Goal: Task Accomplishment & Management: Use online tool/utility

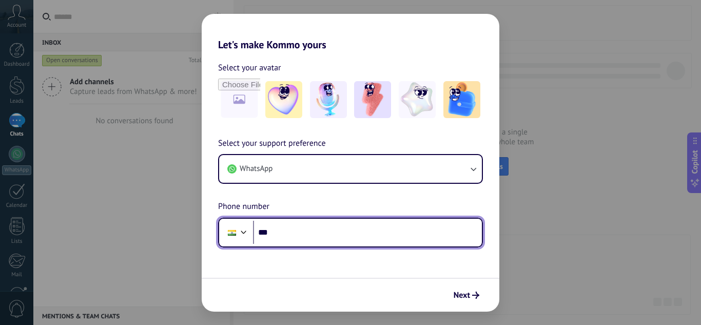
click at [288, 241] on input "***" at bounding box center [367, 233] width 229 height 24
click at [332, 239] on input "********" at bounding box center [367, 233] width 229 height 24
type input "**********"
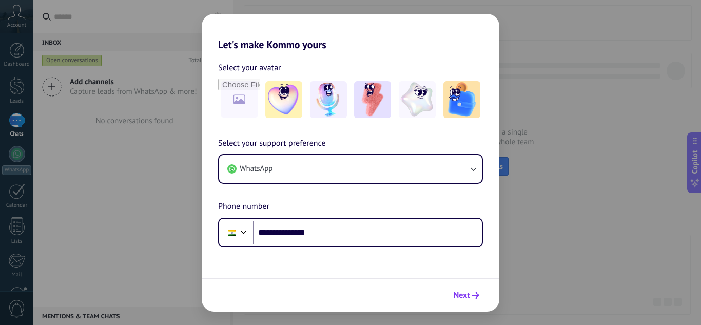
click at [461, 295] on span "Next" at bounding box center [462, 295] width 16 height 7
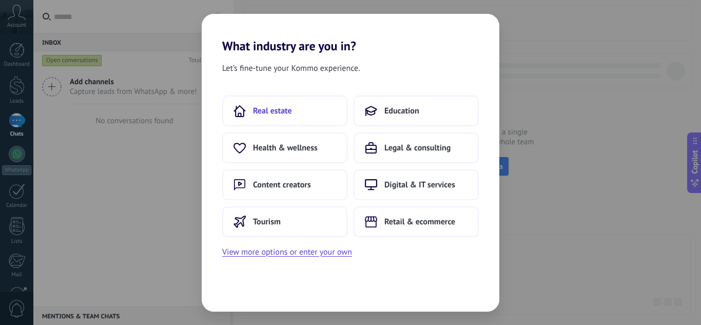
click at [321, 112] on button "Real estate" at bounding box center [284, 110] width 125 height 31
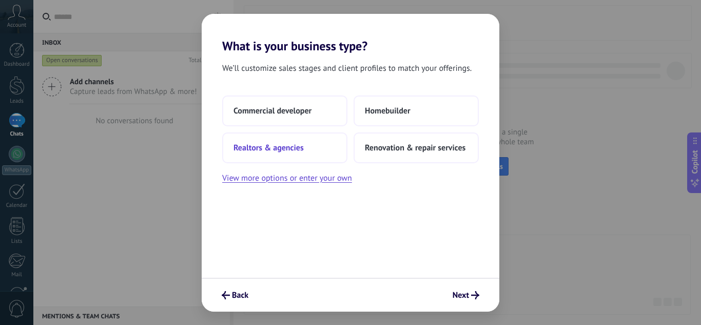
click at [291, 152] on span "Realtors & agencies" at bounding box center [269, 148] width 70 height 10
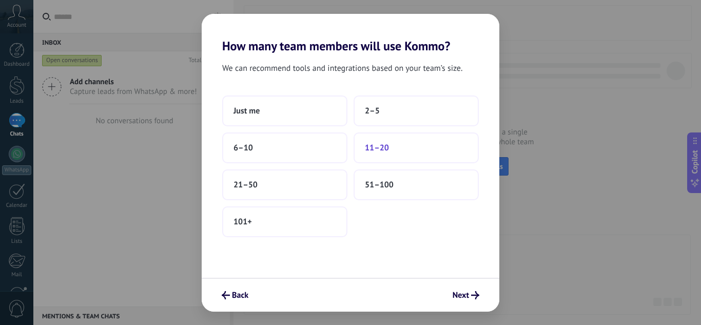
click at [394, 145] on button "11–20" at bounding box center [416, 147] width 125 height 31
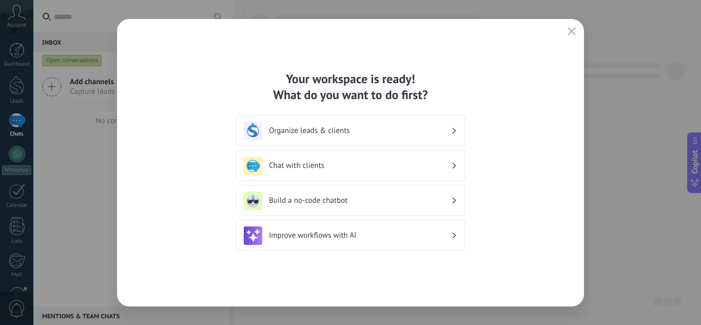
click at [326, 211] on div "Build a no-code chatbot" at bounding box center [350, 200] width 229 height 31
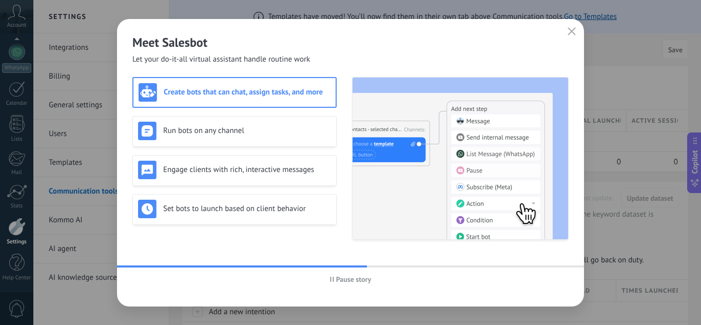
click at [388, 190] on img at bounding box center [461, 159] width 216 height 162
click at [333, 283] on button "Pause story" at bounding box center [350, 279] width 51 height 15
click at [270, 129] on h3 "Run bots on any channel" at bounding box center [247, 131] width 168 height 10
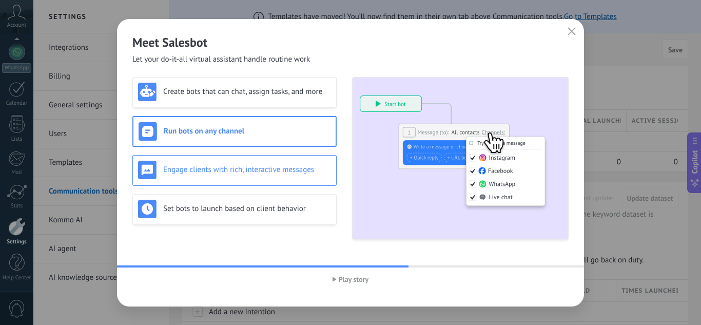
click at [214, 163] on div "Engage clients with rich, interactive messages" at bounding box center [234, 170] width 193 height 18
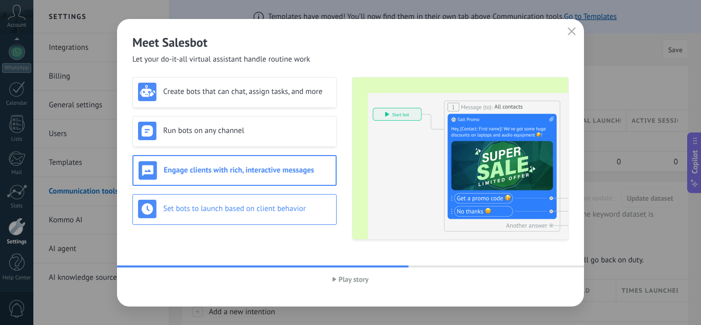
click at [242, 198] on div "Set bots to launch based on client behavior" at bounding box center [234, 209] width 204 height 31
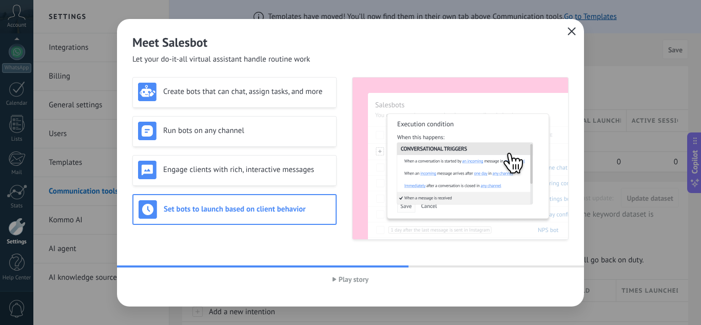
click at [572, 29] on icon "button" at bounding box center [572, 31] width 8 height 8
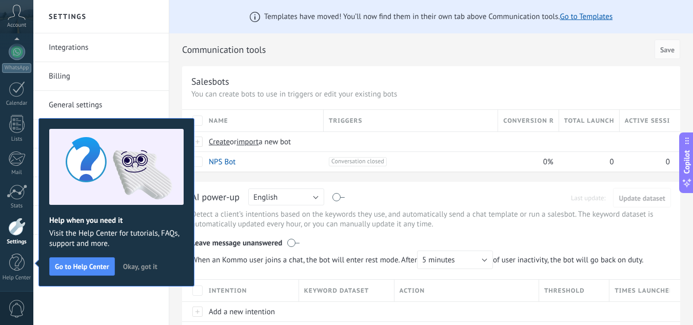
click at [141, 268] on span "Okay, got it" at bounding box center [140, 266] width 34 height 7
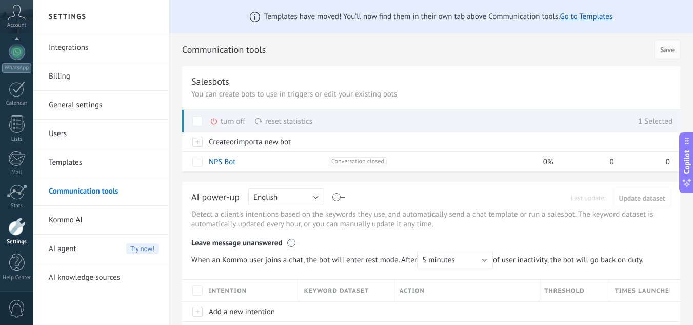
click at [195, 121] on span at bounding box center [197, 121] width 10 height 10
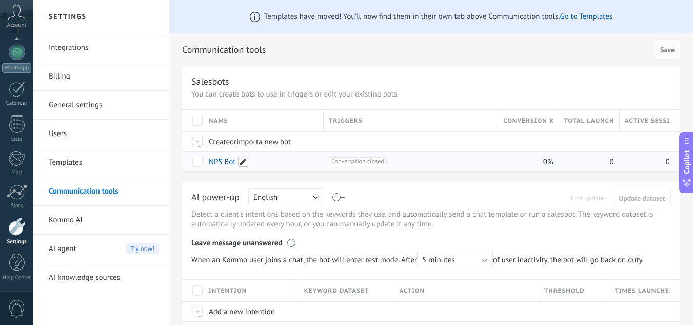
click at [242, 161] on span at bounding box center [243, 162] width 10 height 10
click at [178, 178] on div "Templates have moved! You’ll now find them in their own tab above Communication…" at bounding box center [431, 328] width 524 height 657
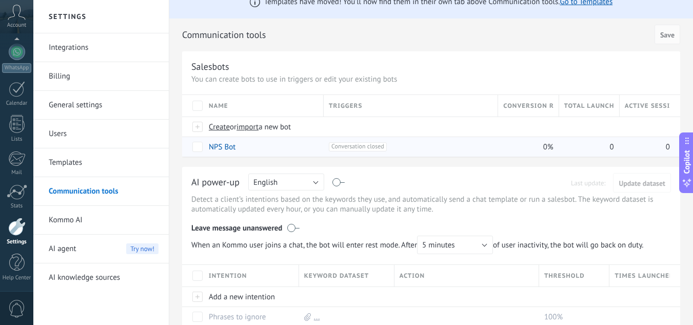
scroll to position [0, 0]
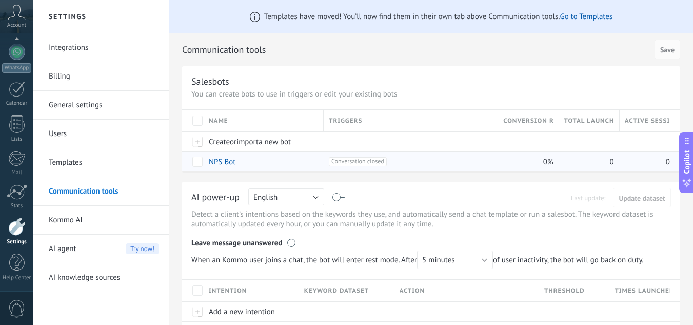
click at [13, 14] on icon at bounding box center [17, 12] width 18 height 15
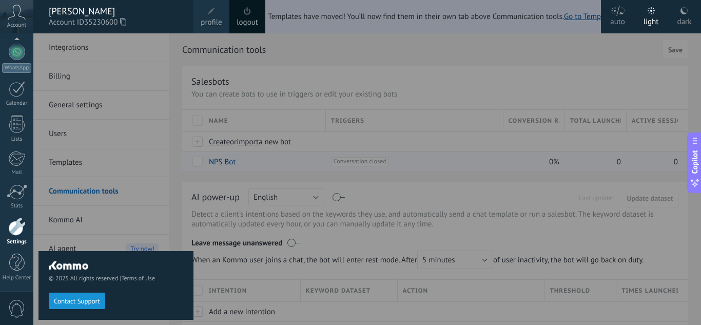
click at [100, 55] on div "© 2025 All rights reserved | Terms of Use Contact Support" at bounding box center [115, 179] width 155 height 292
click at [264, 146] on div at bounding box center [383, 162] width 701 height 325
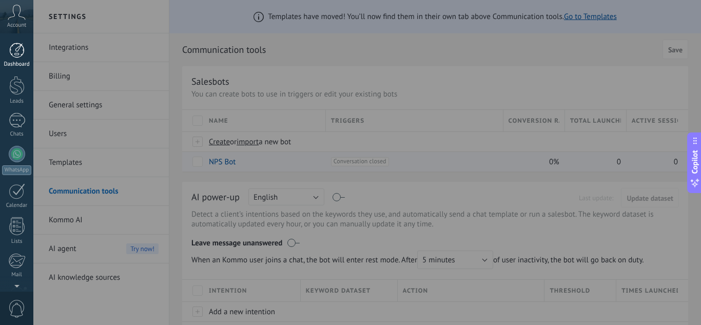
click at [15, 48] on div at bounding box center [16, 50] width 15 height 15
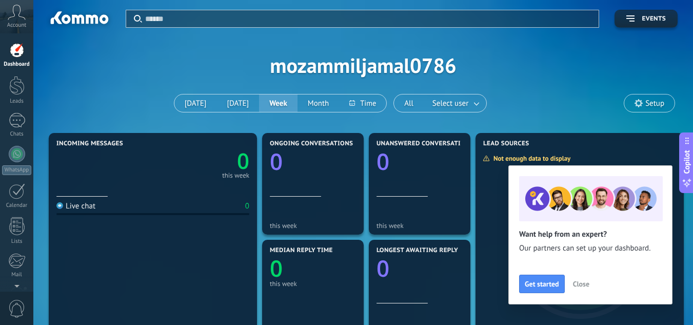
click at [664, 101] on span "Setup" at bounding box center [655, 103] width 19 height 9
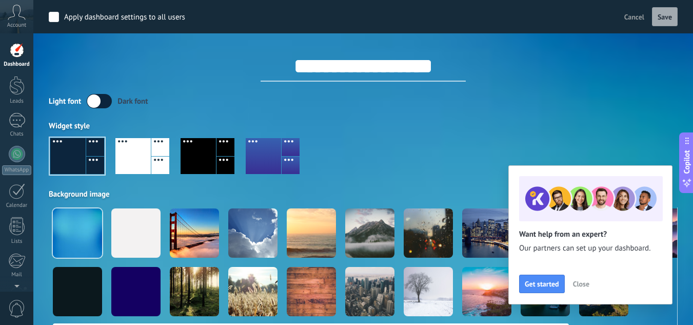
click at [253, 233] on div at bounding box center [252, 232] width 49 height 49
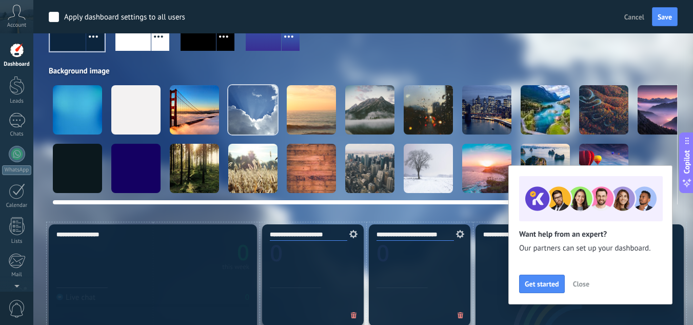
scroll to position [124, 0]
click at [411, 105] on div at bounding box center [428, 109] width 49 height 49
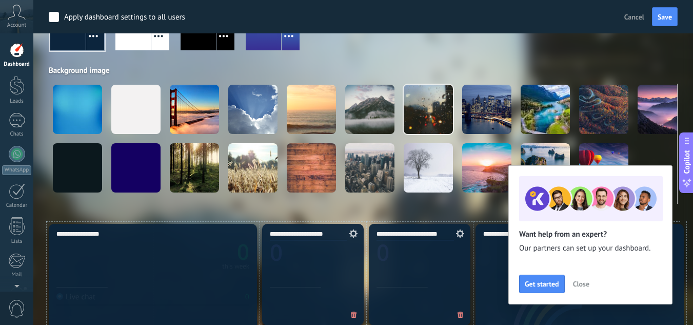
click at [455, 57] on div at bounding box center [363, 36] width 629 height 59
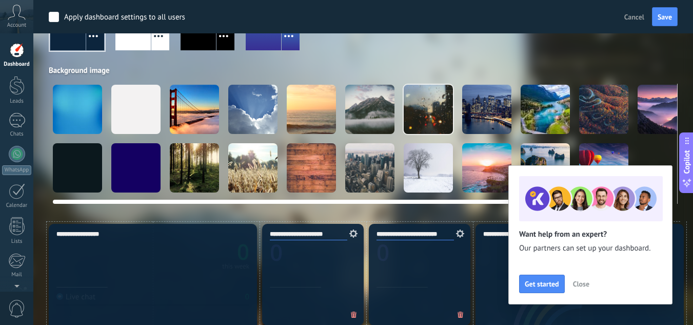
scroll to position [0, 0]
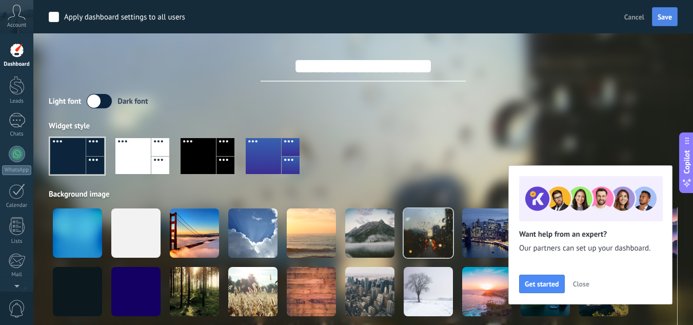
click at [665, 11] on button "Save" at bounding box center [665, 17] width 26 height 20
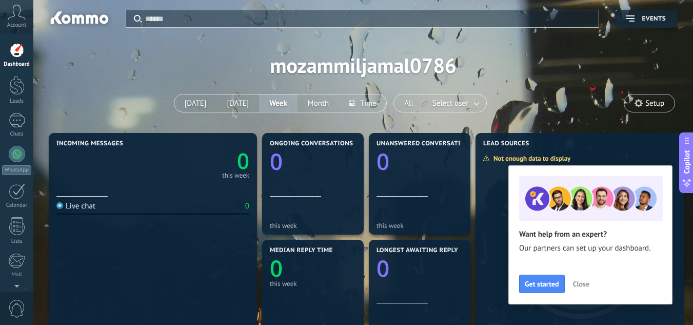
click at [11, 86] on div at bounding box center [16, 85] width 15 height 19
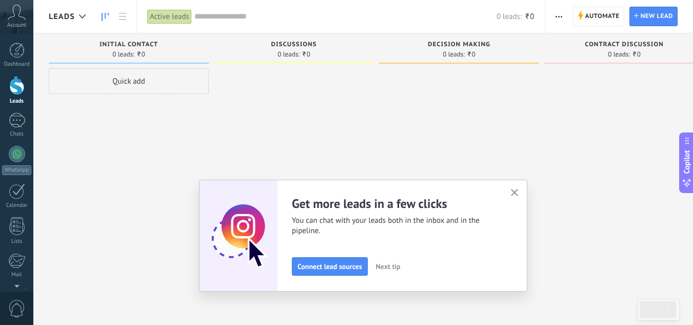
click at [518, 195] on icon "button" at bounding box center [515, 193] width 8 height 8
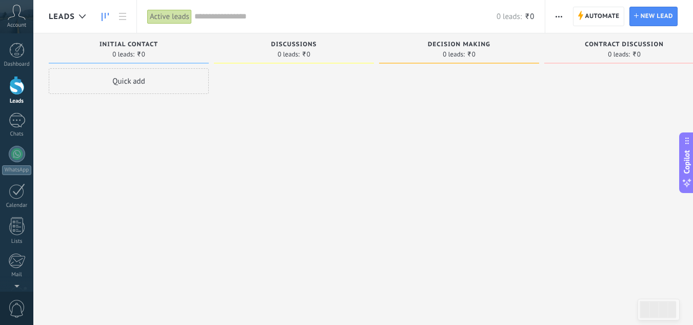
click at [148, 79] on div "Quick add" at bounding box center [129, 81] width 160 height 26
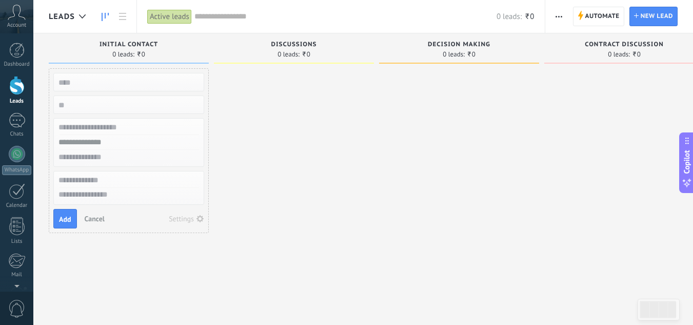
click at [256, 122] on div at bounding box center [294, 163] width 160 height 191
click at [90, 220] on span "Cancel" at bounding box center [95, 218] width 20 height 9
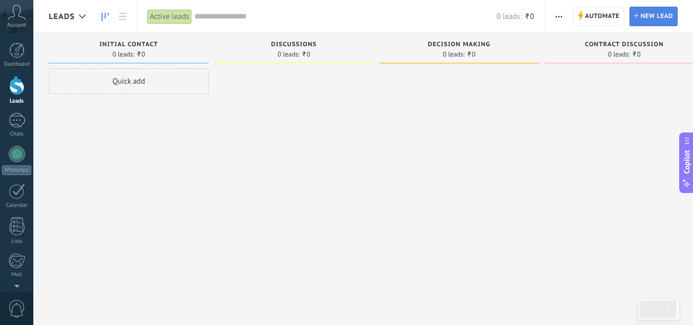
click at [668, 20] on span "New lead" at bounding box center [657, 16] width 32 height 18
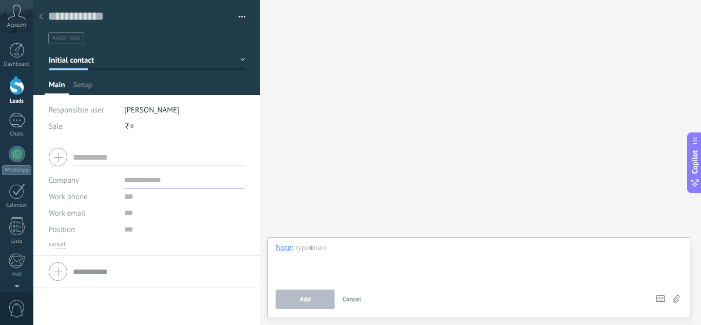
click at [304, 91] on div "Search Load more Participants: 0 Add member Bots: 0" at bounding box center [480, 162] width 441 height 325
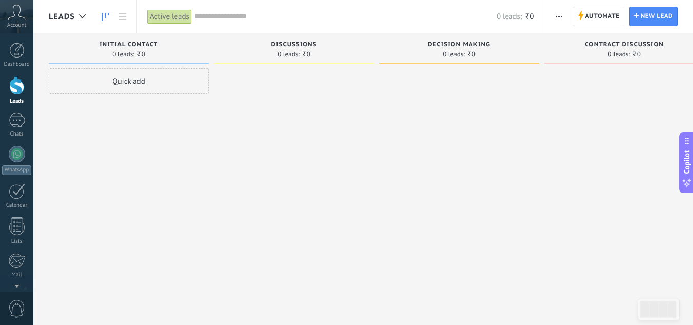
click at [113, 83] on div "Quick add" at bounding box center [129, 81] width 160 height 26
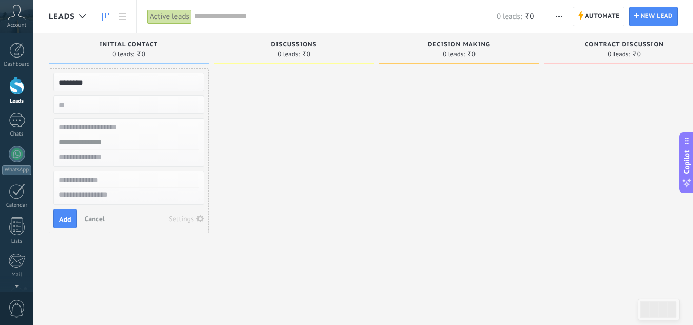
type input "********"
click at [93, 129] on input "text" at bounding box center [128, 127] width 150 height 15
click at [65, 128] on input "**********" at bounding box center [128, 127] width 150 height 15
type input "**********"
click at [76, 141] on input "text" at bounding box center [128, 142] width 150 height 15
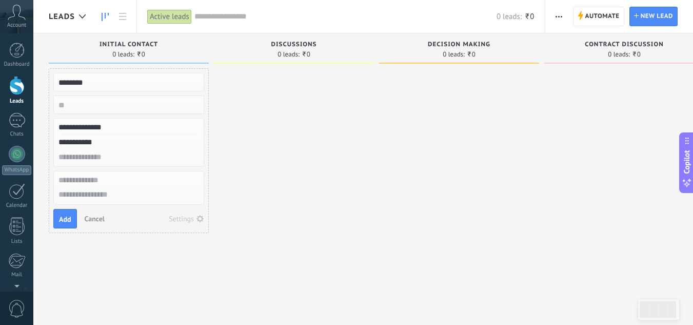
type input "**********"
click at [81, 157] on input "text" at bounding box center [128, 157] width 150 height 15
type input "**********"
click at [95, 178] on input "text" at bounding box center [128, 180] width 150 height 15
type input "*"
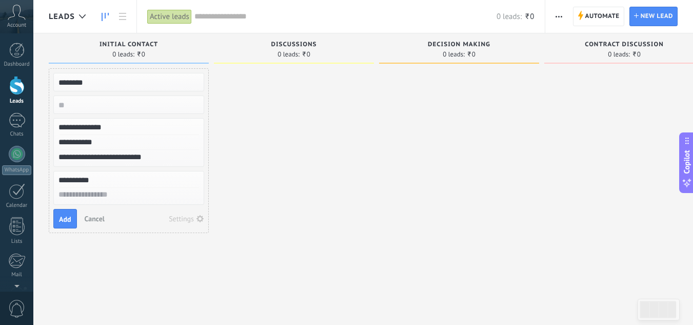
type input "**********"
click at [108, 199] on textarea at bounding box center [129, 195] width 150 height 15
type textarea "*"
type textarea "**"
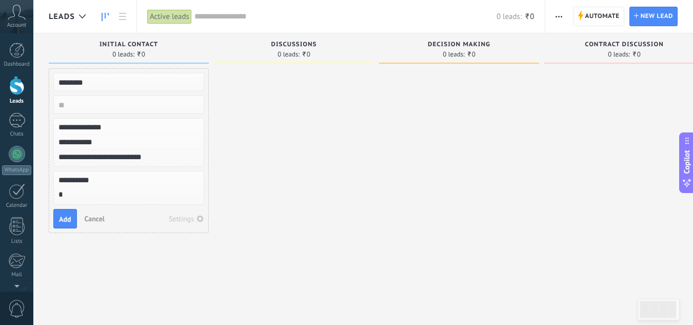
type textarea "**"
type textarea "***"
type textarea "****"
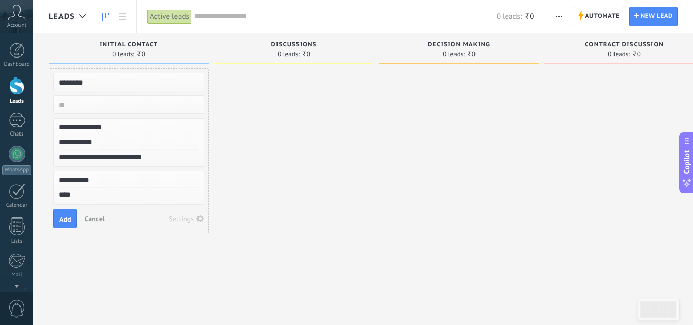
type textarea "*****"
type textarea "******"
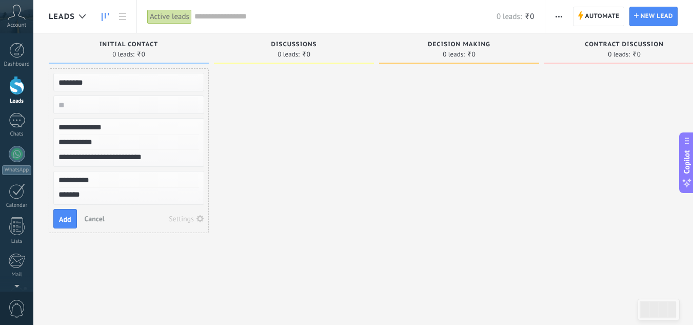
type textarea "******"
type textarea "********"
type textarea "*********"
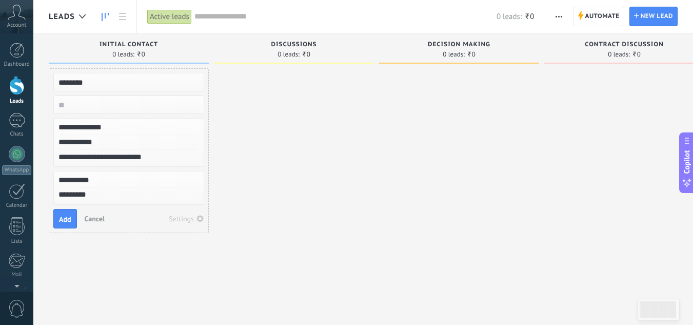
type textarea "**********"
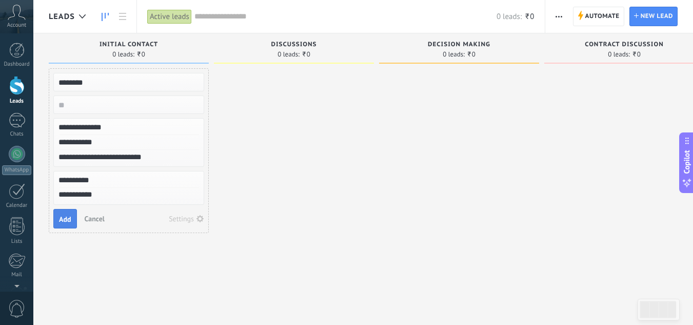
type textarea "**********"
click at [57, 218] on button "Add" at bounding box center [65, 219] width 24 height 20
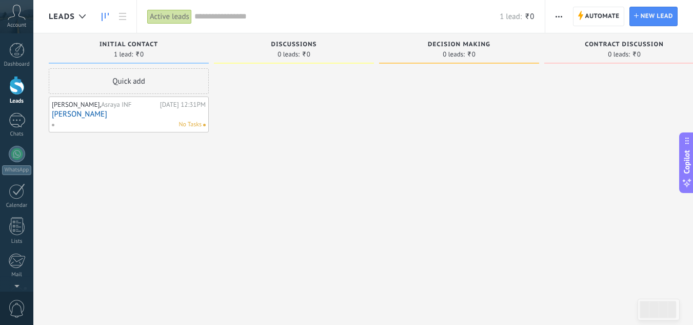
click at [99, 117] on link "[PERSON_NAME]" at bounding box center [129, 114] width 154 height 9
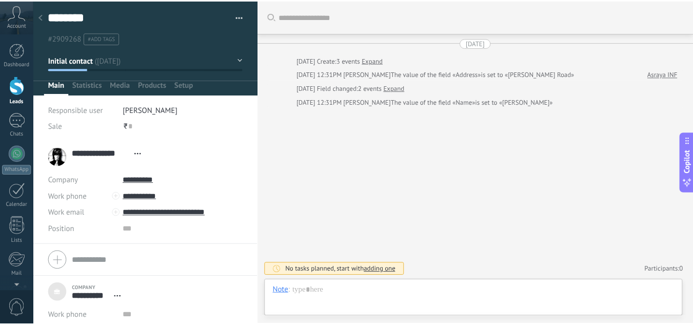
scroll to position [55, 0]
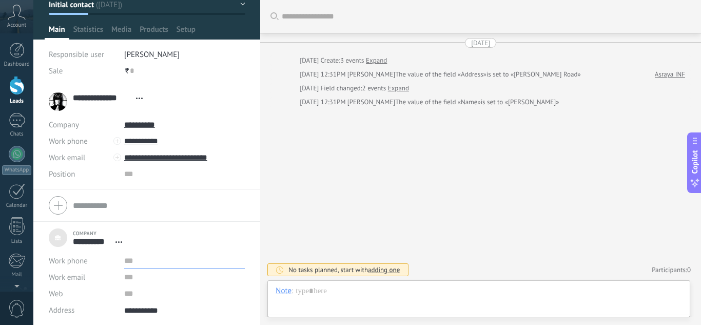
click at [128, 264] on input "text" at bounding box center [184, 261] width 121 height 16
click at [297, 208] on div "Search Load more [DATE] [DATE] Create: 3 events Expand [DATE] 12:31PM [PERSON_N…" at bounding box center [480, 162] width 441 height 325
click at [20, 82] on div at bounding box center [16, 85] width 15 height 19
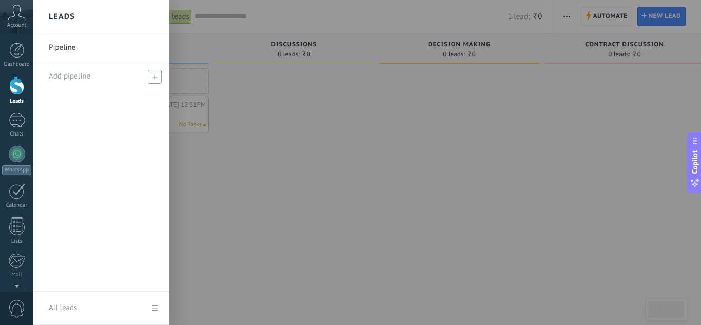
click at [159, 78] on span at bounding box center [155, 77] width 14 height 14
click at [76, 50] on link "Pipeline" at bounding box center [104, 47] width 110 height 29
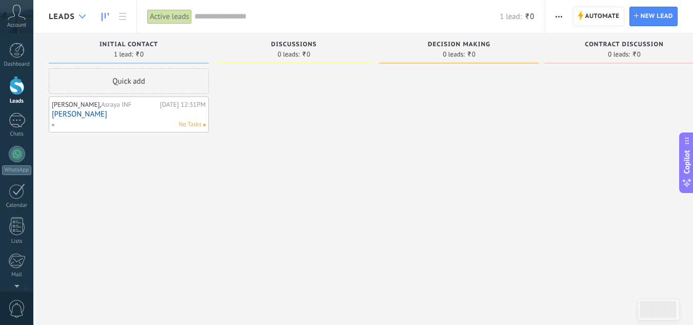
click at [80, 19] on div at bounding box center [82, 17] width 17 height 20
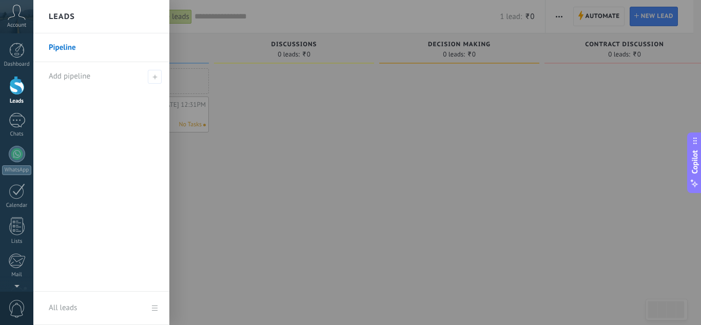
click at [202, 77] on div at bounding box center [383, 162] width 701 height 325
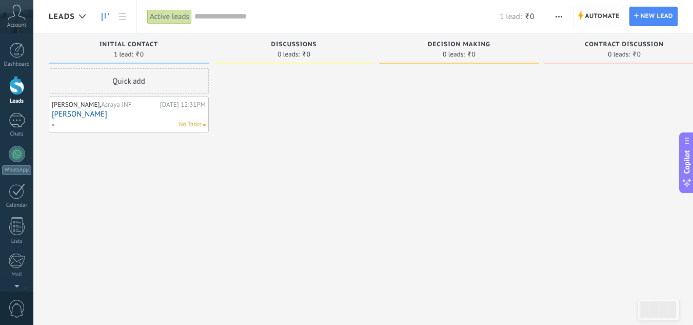
click at [177, 80] on div "Quick add" at bounding box center [129, 81] width 160 height 26
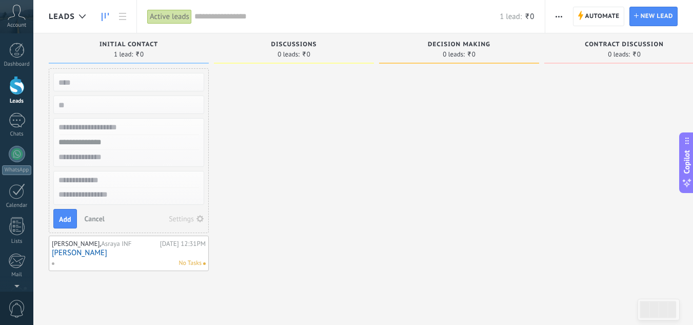
click at [281, 131] on div at bounding box center [294, 169] width 160 height 203
click at [91, 219] on span "Cancel" at bounding box center [95, 218] width 20 height 9
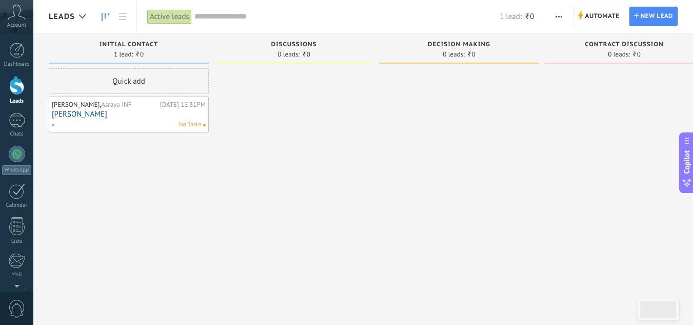
scroll to position [17, 0]
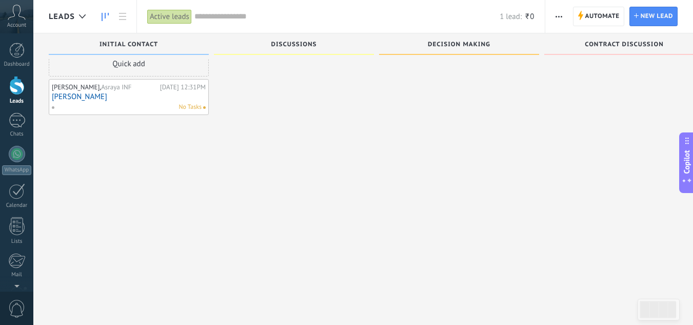
click at [686, 167] on span "Copilot" at bounding box center [687, 162] width 10 height 24
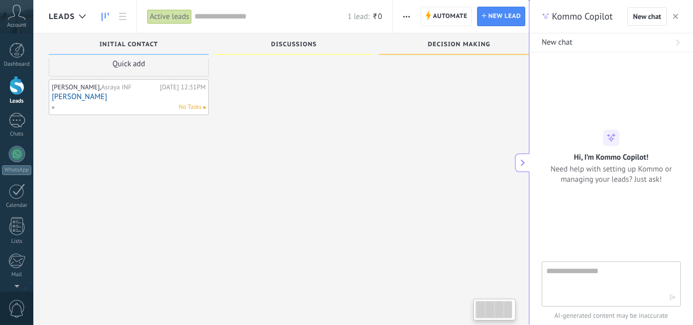
type textarea "**********"
click at [676, 15] on icon "button" at bounding box center [675, 16] width 5 height 5
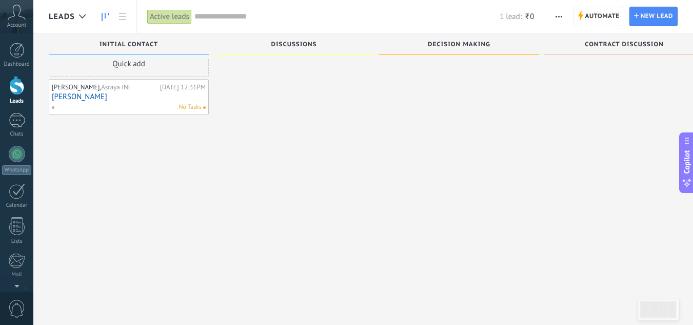
click at [18, 88] on div at bounding box center [16, 85] width 15 height 19
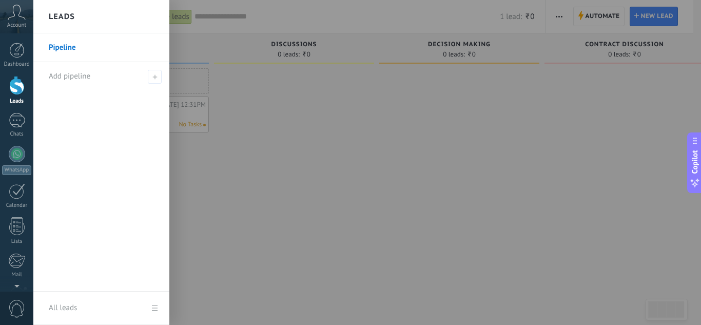
click at [62, 51] on link "Pipeline" at bounding box center [104, 47] width 110 height 29
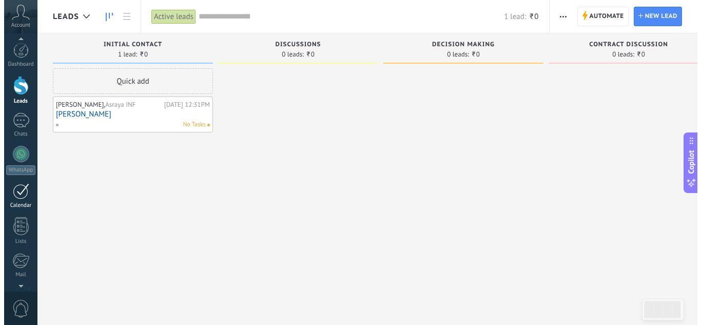
scroll to position [102, 0]
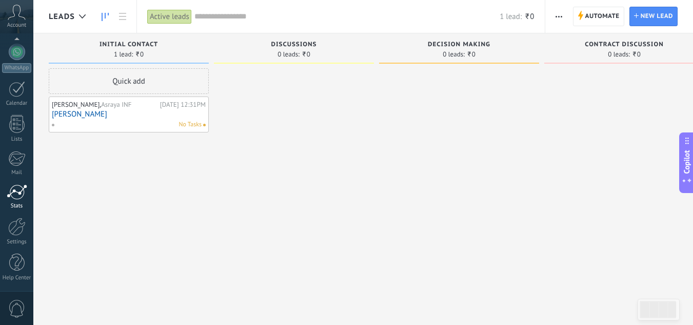
click at [16, 195] on div at bounding box center [17, 191] width 21 height 15
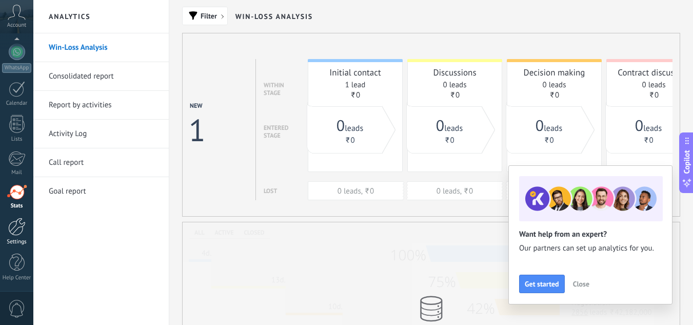
click at [18, 237] on link "Settings" at bounding box center [16, 232] width 33 height 28
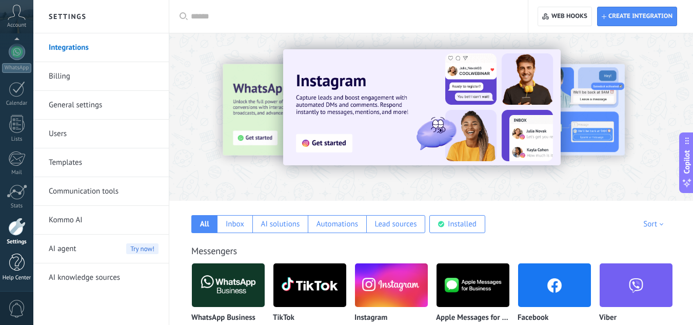
click at [17, 264] on div at bounding box center [16, 263] width 15 height 18
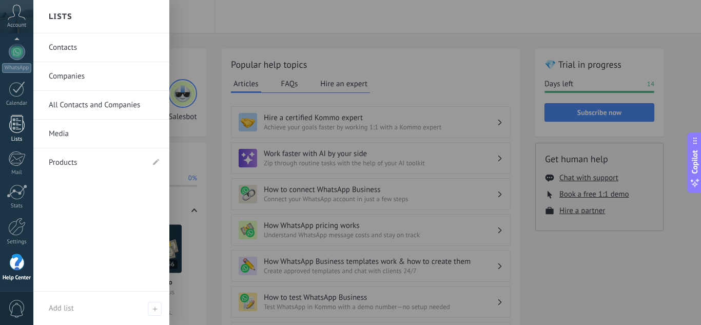
click at [20, 116] on div at bounding box center [16, 124] width 15 height 18
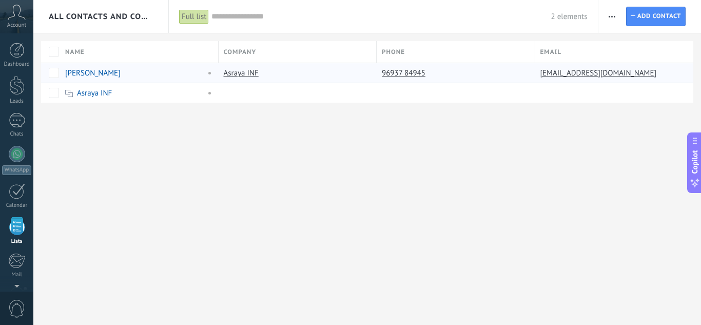
scroll to position [64, 0]
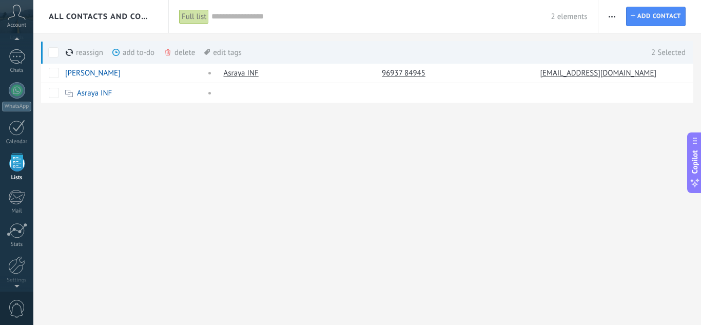
click at [53, 50] on span at bounding box center [53, 52] width 10 height 10
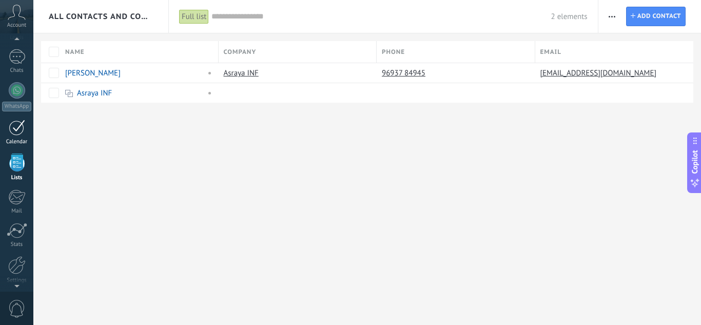
click at [17, 134] on div at bounding box center [17, 128] width 16 height 16
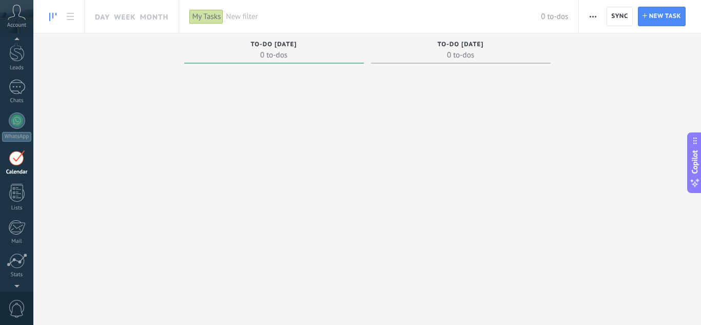
scroll to position [30, 0]
click at [20, 96] on div at bounding box center [17, 90] width 16 height 15
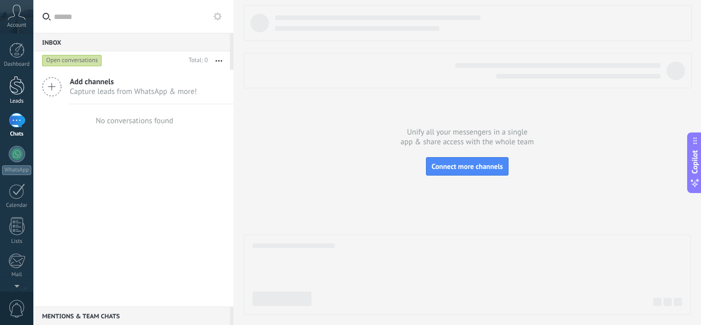
click at [19, 86] on div at bounding box center [16, 85] width 15 height 19
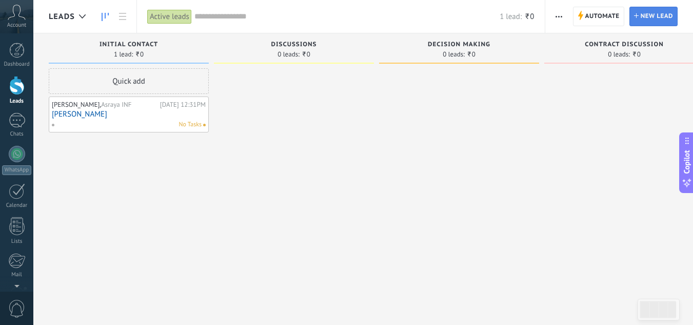
click at [647, 14] on span "New lead" at bounding box center [657, 16] width 32 height 18
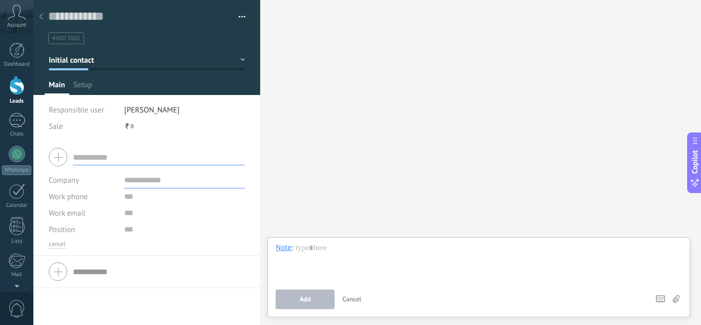
click at [324, 140] on div "Search Load more Participants: 0 Add member Bots: 0" at bounding box center [480, 162] width 441 height 325
click at [37, 16] on div at bounding box center [41, 17] width 14 height 20
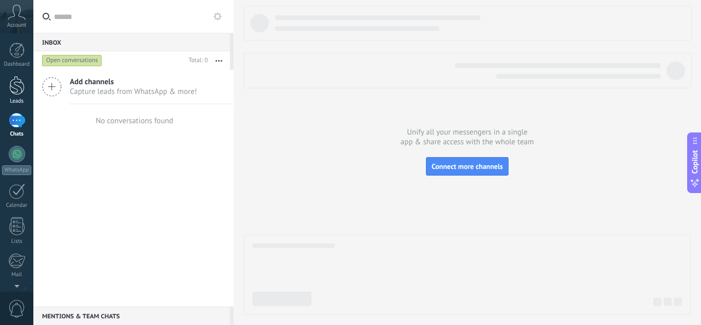
click at [16, 86] on div at bounding box center [16, 85] width 15 height 19
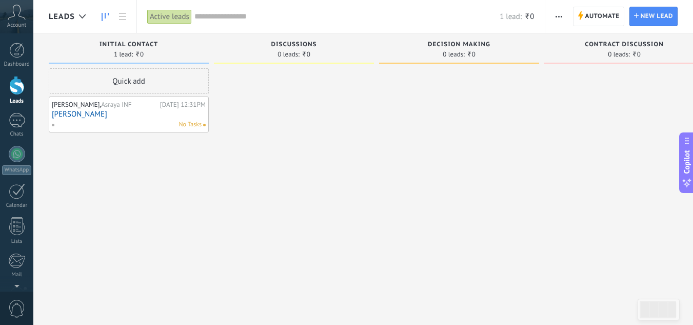
scroll to position [17, 0]
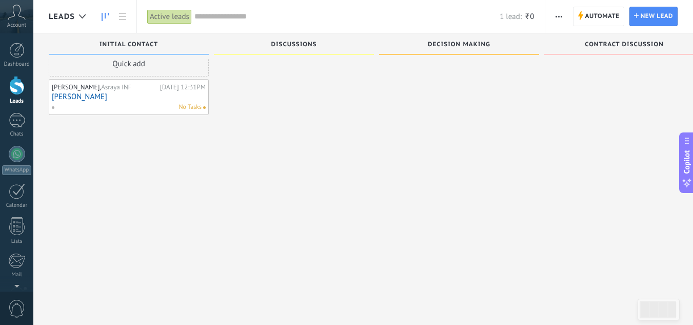
click at [314, 54] on span at bounding box center [294, 54] width 160 height 1
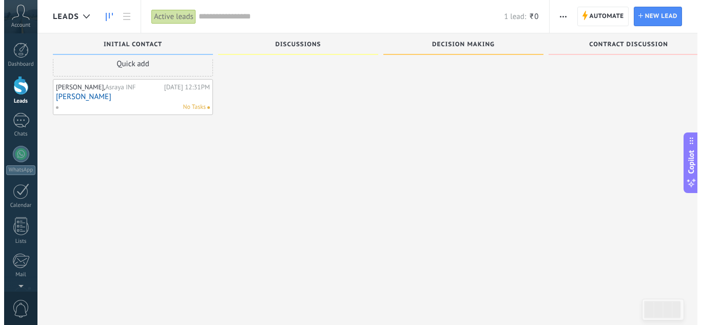
scroll to position [0, 0]
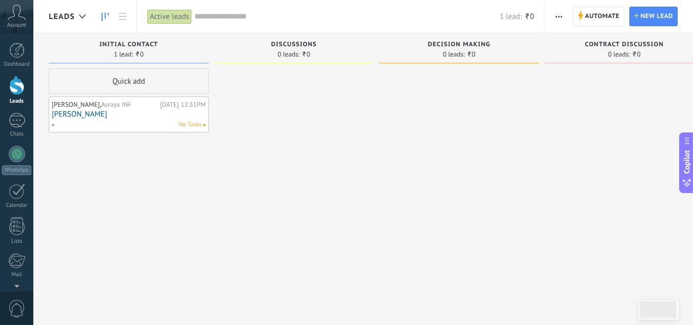
click at [316, 94] on div at bounding box center [294, 163] width 160 height 191
click at [23, 130] on link "Chats" at bounding box center [16, 125] width 33 height 25
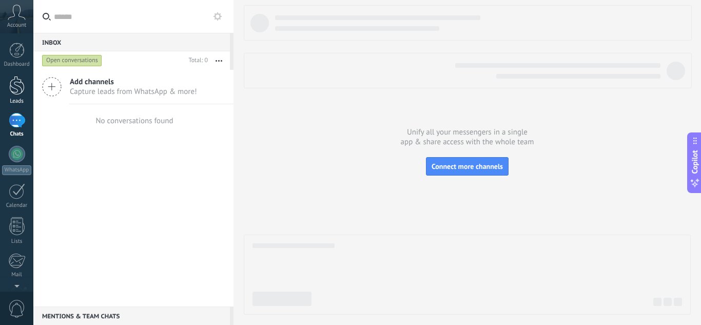
click at [12, 82] on div at bounding box center [16, 85] width 15 height 19
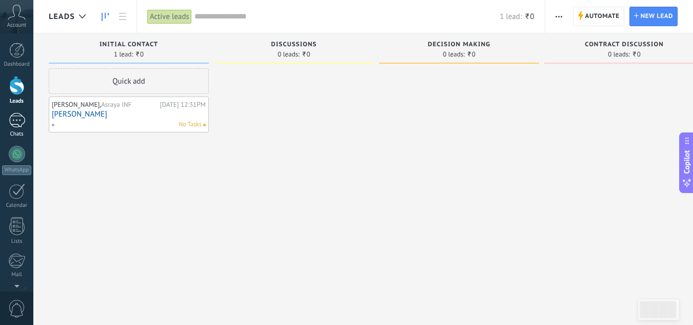
click at [19, 126] on div at bounding box center [17, 120] width 16 height 15
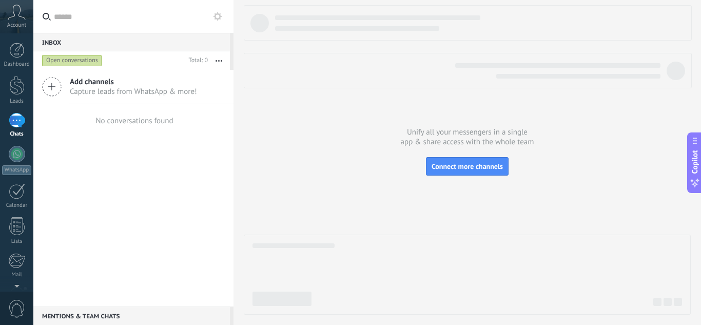
click at [19, 126] on div at bounding box center [17, 120] width 16 height 15
click at [52, 86] on icon at bounding box center [52, 87] width 20 height 20
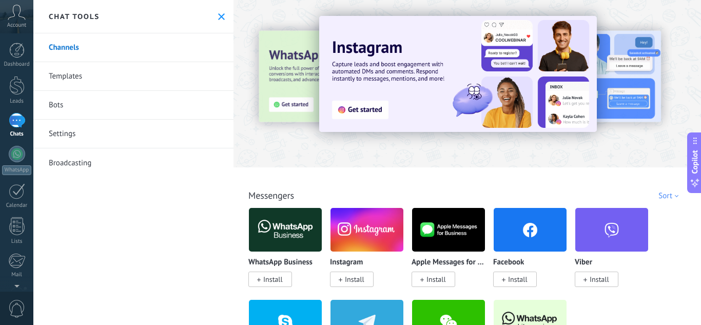
click at [70, 76] on link "Templates" at bounding box center [133, 76] width 200 height 29
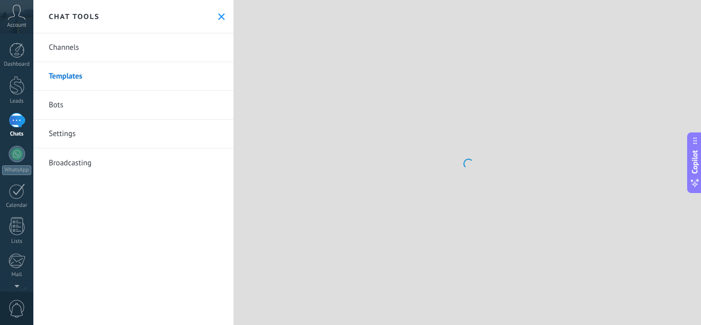
click at [70, 76] on link "Templates" at bounding box center [133, 76] width 200 height 29
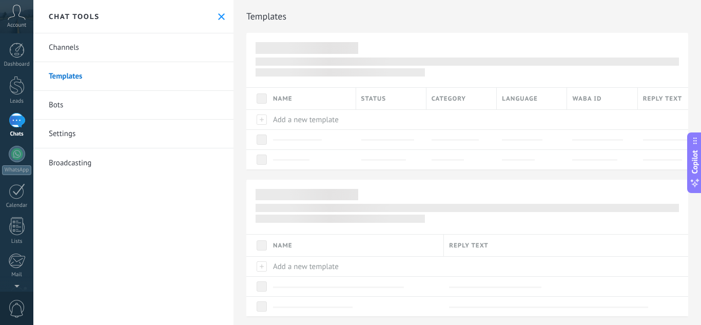
click at [70, 76] on link "Templates" at bounding box center [133, 76] width 200 height 29
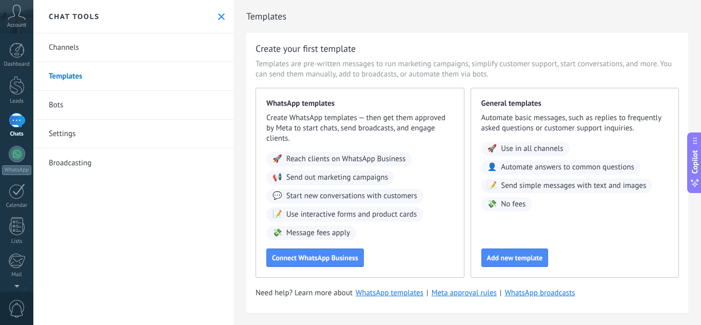
click at [110, 104] on link "Bots" at bounding box center [133, 105] width 200 height 29
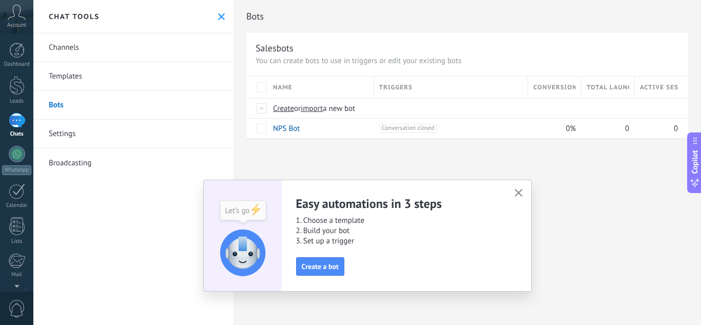
click at [107, 80] on link "Templates" at bounding box center [133, 76] width 200 height 29
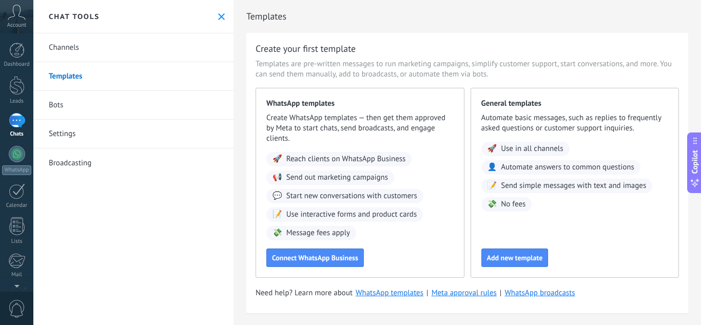
click at [102, 100] on link "Bots" at bounding box center [133, 105] width 200 height 29
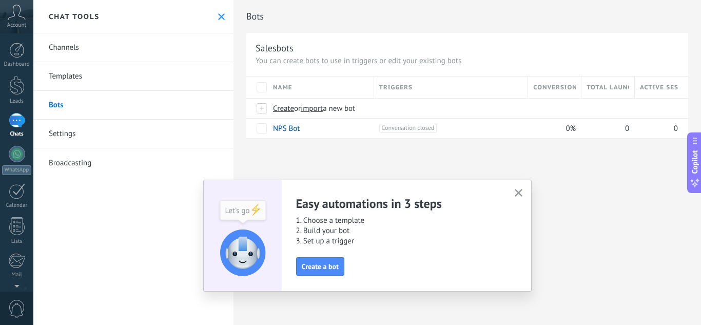
click at [113, 79] on link "Templates" at bounding box center [133, 76] width 200 height 29
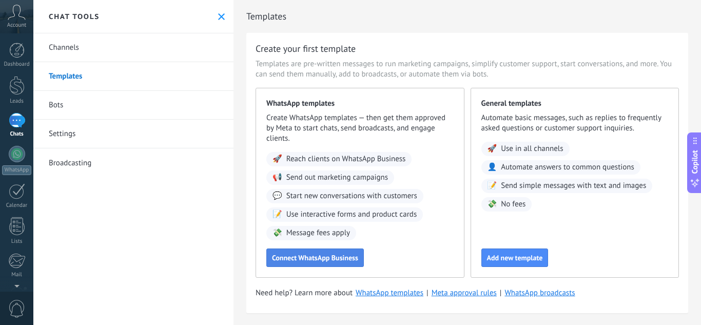
click at [298, 259] on span "Connect WhatsApp Business" at bounding box center [315, 257] width 86 height 7
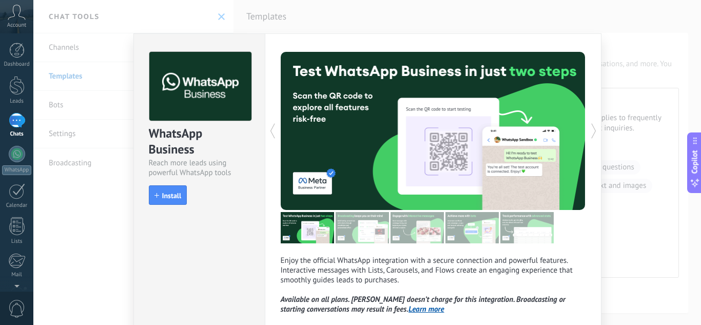
click at [125, 106] on div "WhatsApp Business Reach more leads using powerful WhatsApp tools install Instal…" at bounding box center [367, 162] width 668 height 325
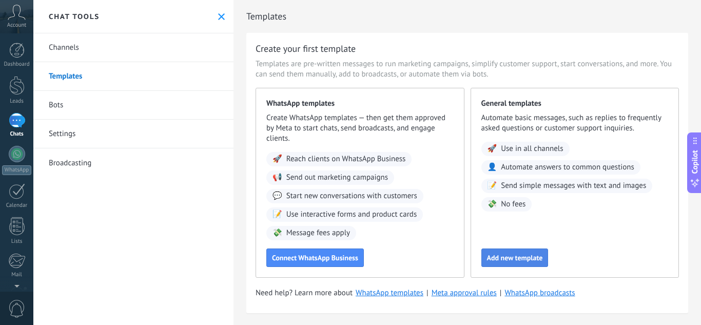
click at [520, 259] on span "Add new template" at bounding box center [515, 257] width 56 height 7
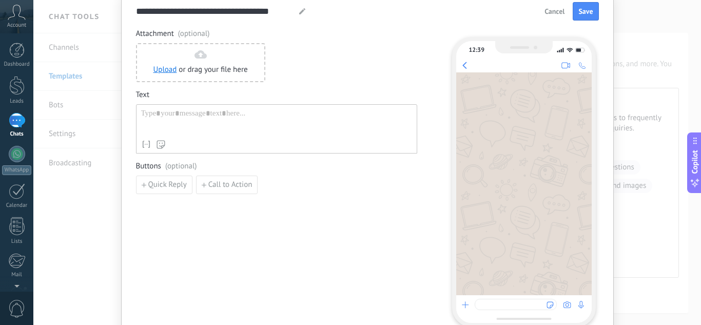
scroll to position [40, 0]
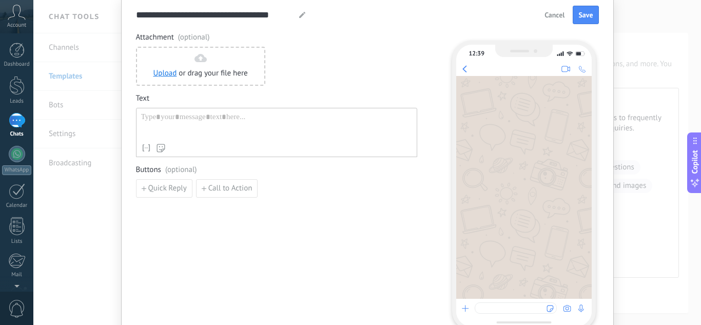
click at [272, 128] on div at bounding box center [276, 125] width 271 height 26
click at [142, 117] on div "**********" at bounding box center [276, 125] width 271 height 26
click at [216, 117] on div "**********" at bounding box center [276, 125] width 271 height 26
click at [99, 99] on div "**********" at bounding box center [367, 162] width 668 height 325
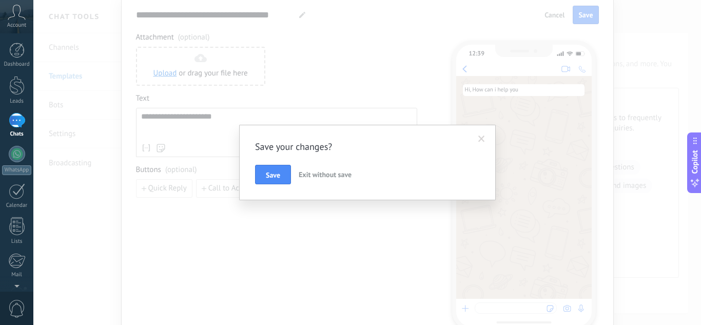
click at [330, 173] on span "Exit without save" at bounding box center [325, 174] width 53 height 9
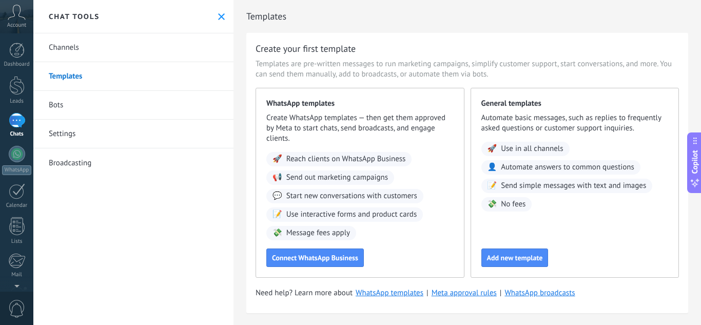
scroll to position [0, 0]
click at [91, 102] on link "Bots" at bounding box center [133, 105] width 200 height 29
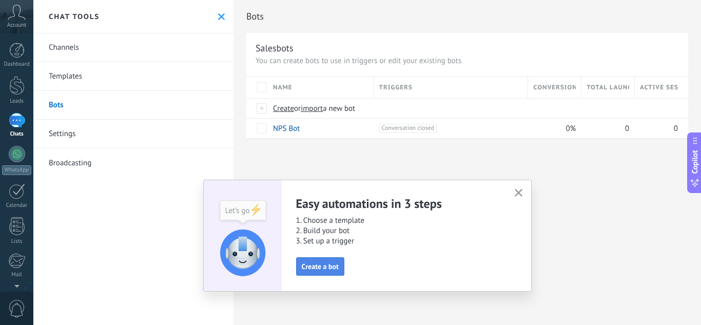
click at [321, 267] on span "Create a bot" at bounding box center [320, 266] width 37 height 7
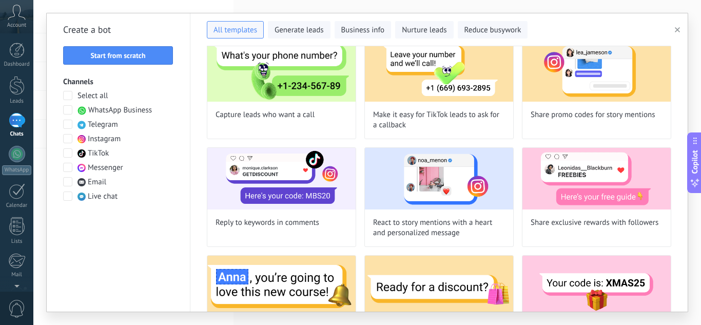
scroll to position [186, 0]
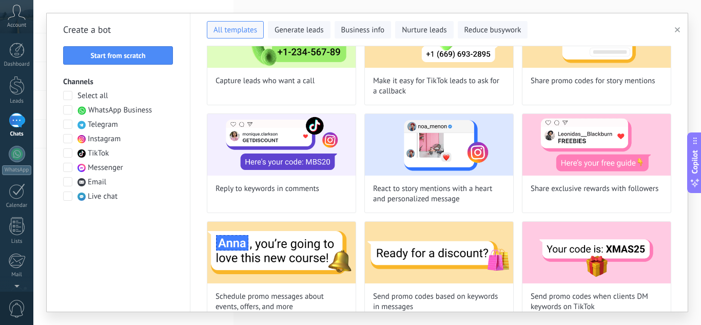
click at [73, 111] on label "WhatsApp Business" at bounding box center [107, 110] width 89 height 10
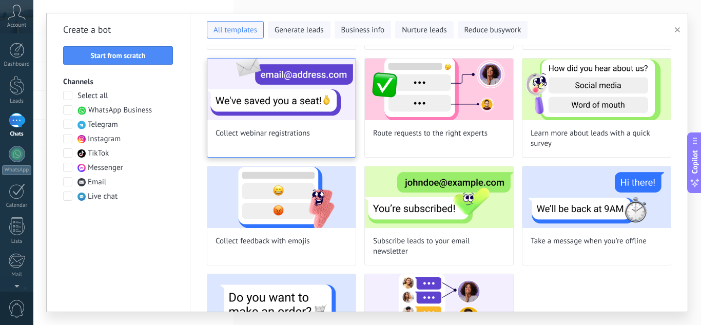
scroll to position [0, 0]
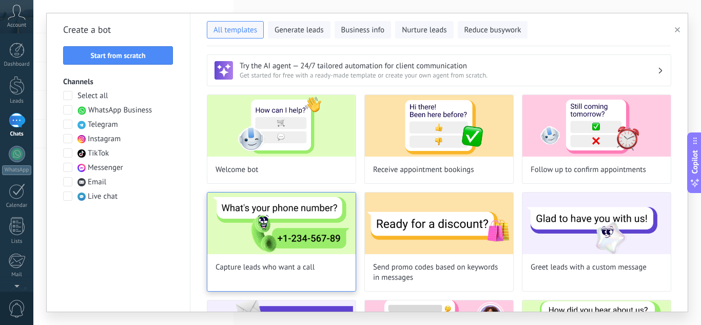
click at [293, 223] on img at bounding box center [281, 223] width 148 height 62
type input "**********"
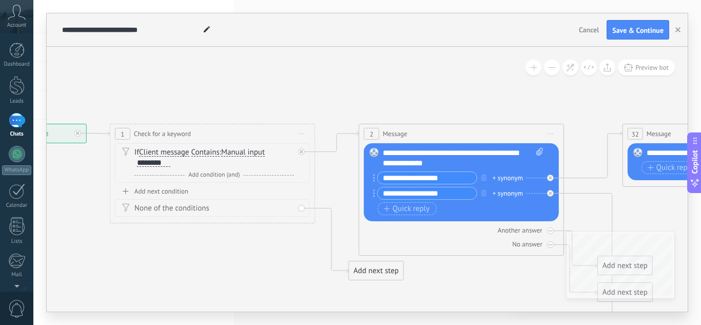
click at [376, 277] on div "Add next step" at bounding box center [376, 270] width 54 height 17
click at [376, 277] on div "Add next step" at bounding box center [411, 270] width 125 height 17
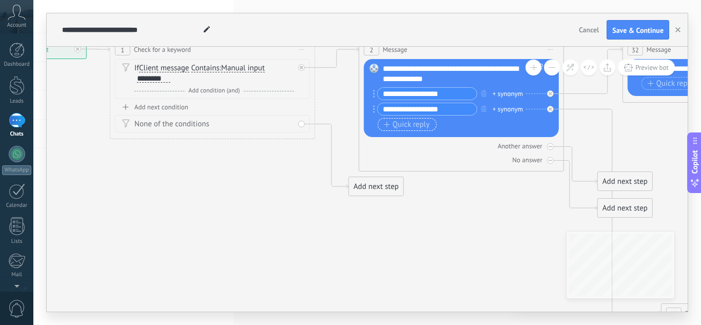
click at [419, 124] on span "Quick reply" at bounding box center [407, 125] width 46 height 8
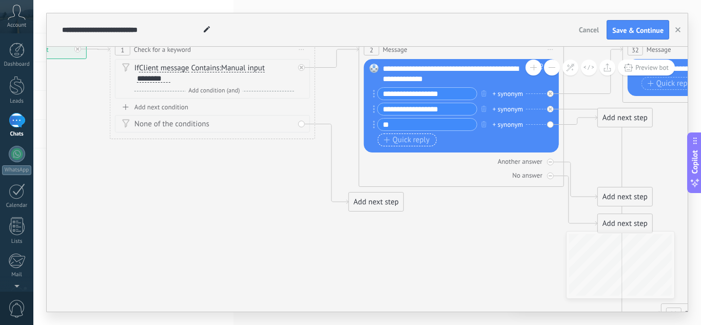
type input "*"
type input "**********"
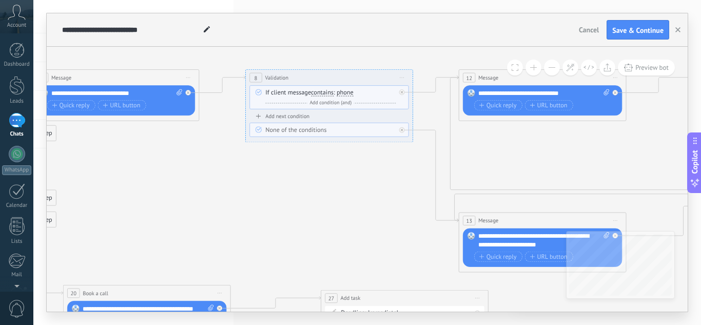
click at [287, 127] on div "None of the conditions" at bounding box center [330, 130] width 130 height 8
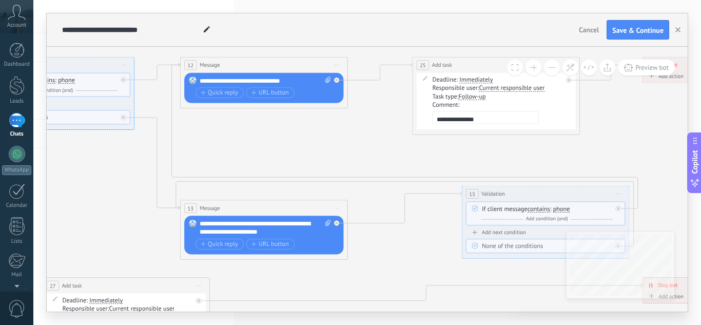
click at [496, 86] on span "Current responsible user" at bounding box center [512, 88] width 66 height 7
click at [496, 86] on button "Current responsible user" at bounding box center [527, 88] width 105 height 15
click at [450, 141] on icon at bounding box center [21, 207] width 1974 height 720
click at [471, 97] on span "Follow-up" at bounding box center [471, 96] width 27 height 7
click at [471, 97] on button "Follow-up" at bounding box center [506, 96] width 105 height 15
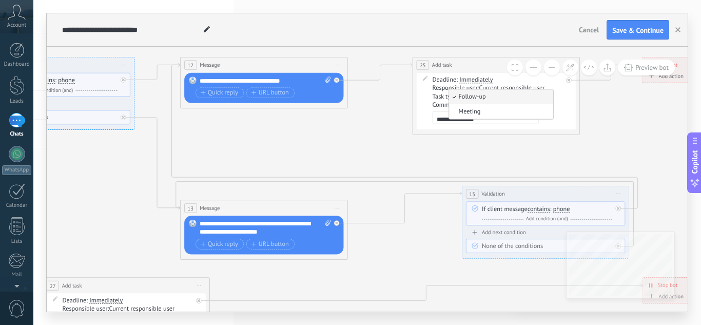
click at [449, 140] on icon at bounding box center [21, 207] width 1974 height 720
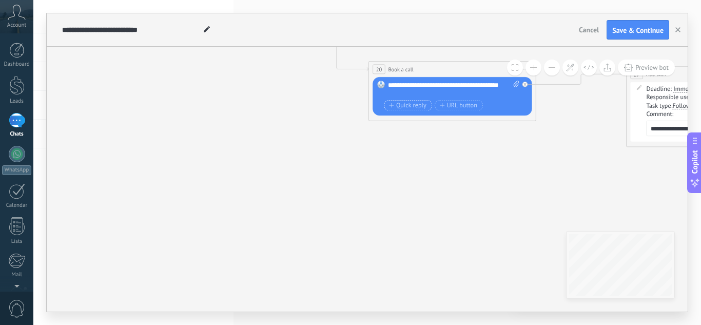
click at [414, 106] on span "Quick reply" at bounding box center [407, 105] width 37 height 7
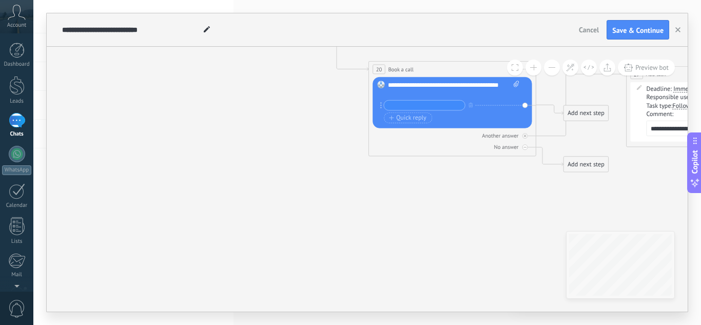
click at [386, 181] on icon at bounding box center [606, 9] width 1974 height 746
click at [471, 105] on icon "button" at bounding box center [471, 104] width 4 height 5
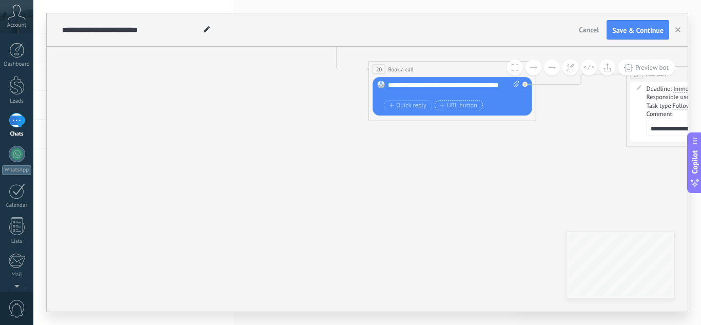
click at [466, 104] on span "URL button" at bounding box center [458, 105] width 37 height 7
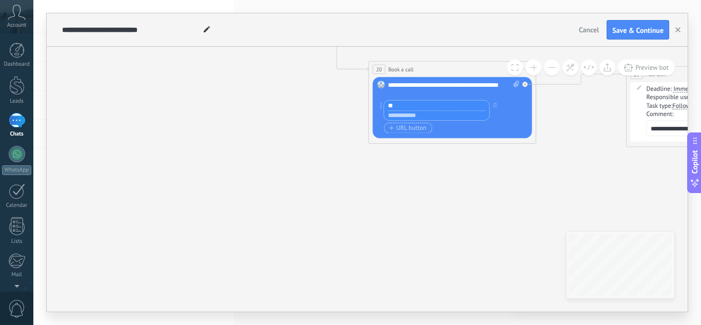
type input "*"
type input "**********"
click at [400, 118] on input "text" at bounding box center [436, 115] width 105 height 10
type input "**********"
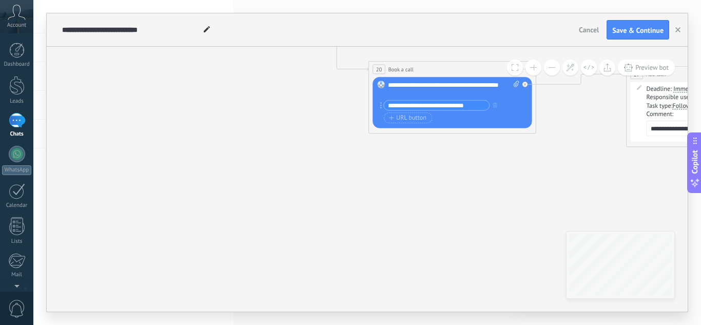
click at [422, 150] on icon at bounding box center [606, 9] width 1974 height 746
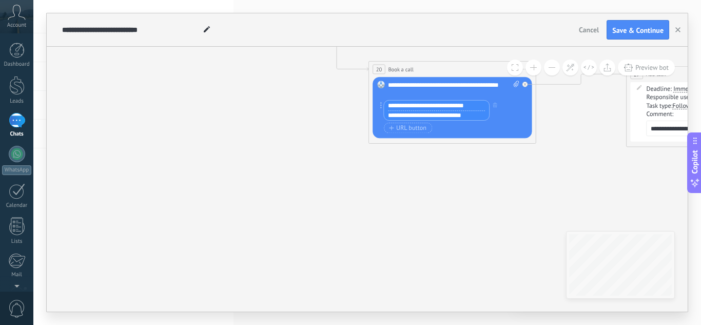
click at [475, 108] on input "**********" at bounding box center [436, 106] width 105 height 10
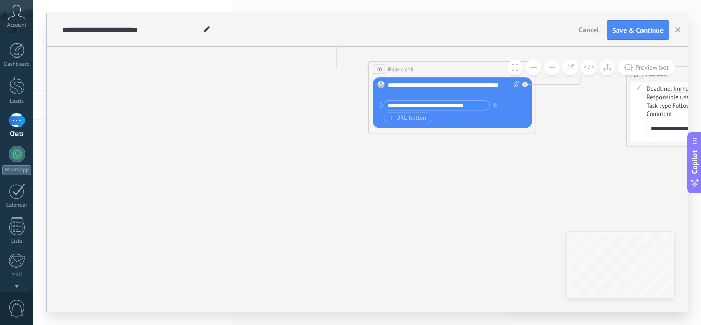
click at [427, 161] on icon at bounding box center [606, 9] width 1974 height 746
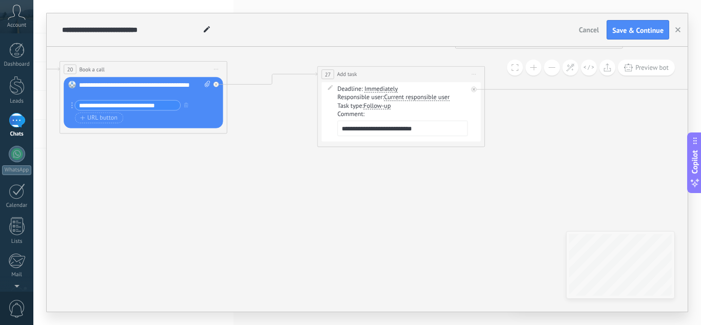
click at [372, 107] on span "Follow-up" at bounding box center [376, 106] width 27 height 7
click at [372, 107] on button "Follow-up" at bounding box center [411, 106] width 105 height 15
click at [377, 121] on span "Meeting" at bounding box center [405, 121] width 102 height 8
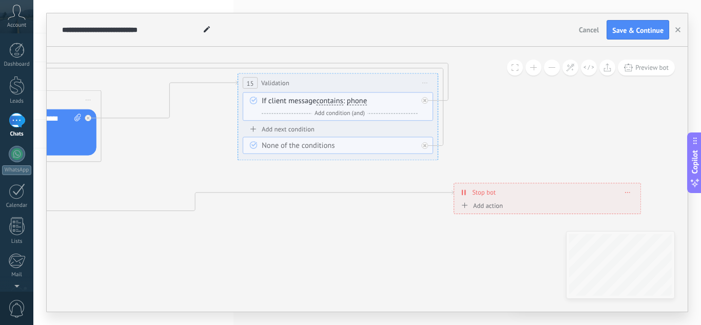
click at [288, 111] on div "And Add condition (and)" at bounding box center [340, 113] width 156 height 10
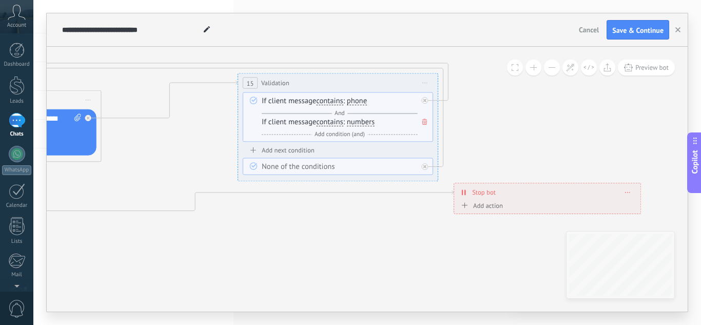
click at [288, 108] on div "And Add condition (and)" at bounding box center [340, 113] width 156 height 10
click at [428, 121] on span at bounding box center [425, 121] width 10 height 11
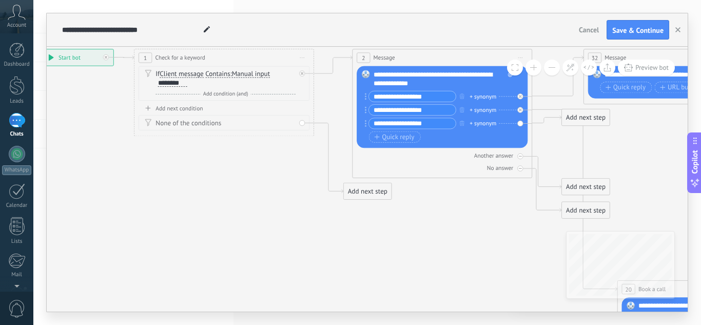
click at [196, 107] on div "Add next condition" at bounding box center [224, 108] width 171 height 8
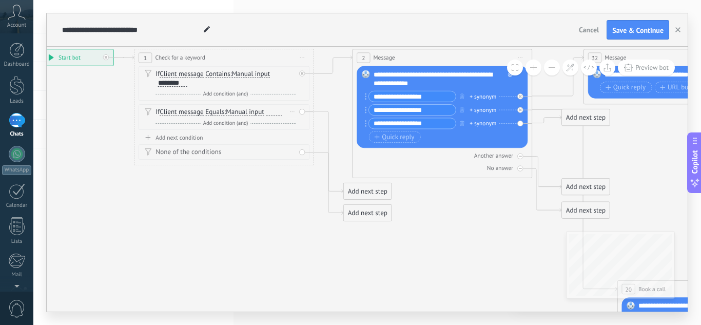
click at [175, 120] on div "And Add condition (and)" at bounding box center [226, 123] width 140 height 9
click at [301, 131] on icon at bounding box center [302, 131] width 5 height 6
click at [273, 112] on div at bounding box center [274, 112] width 16 height 7
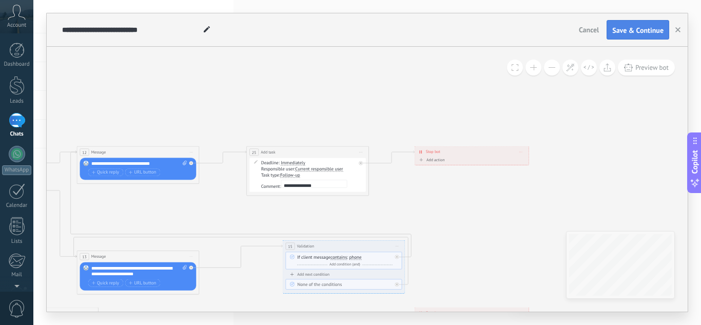
click at [655, 27] on span "Save & Continue" at bounding box center [637, 30] width 51 height 7
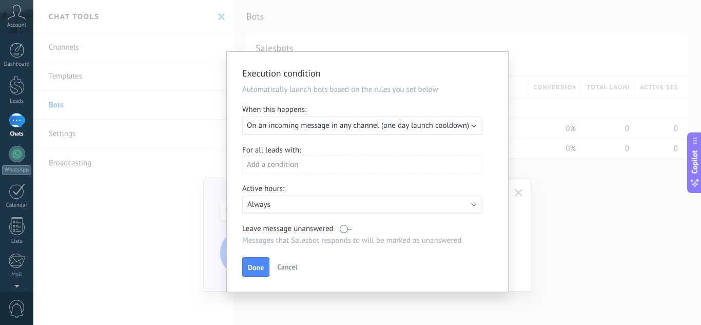
click at [282, 168] on div "Add a condition" at bounding box center [362, 165] width 240 height 18
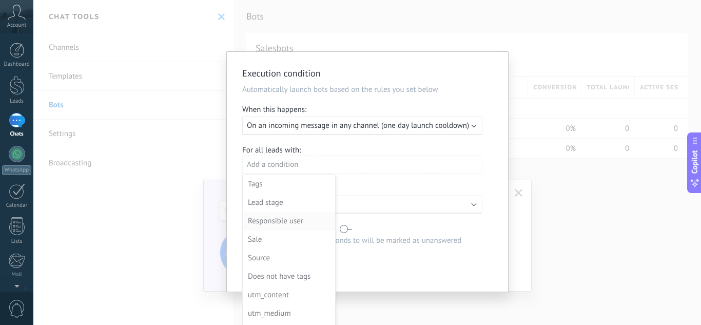
click at [275, 222] on div "Responsible user" at bounding box center [288, 221] width 80 height 14
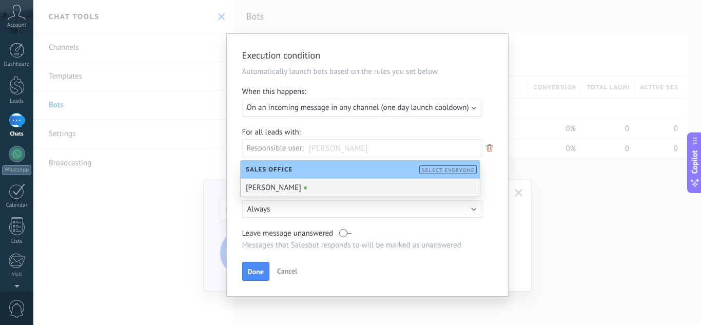
click at [300, 184] on div "[PERSON_NAME]" at bounding box center [360, 188] width 239 height 18
click at [180, 208] on div "Execution condition Automatically launch bots based on the rules you set below …" at bounding box center [367, 162] width 668 height 325
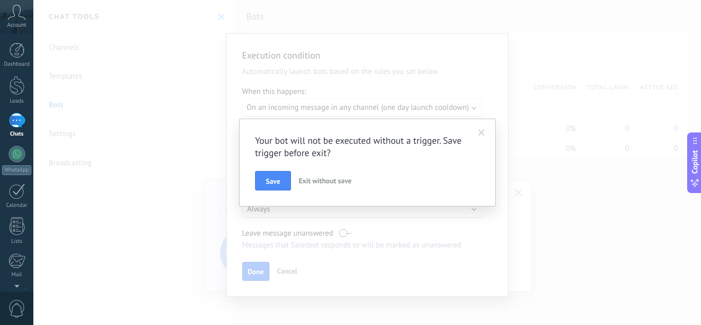
click at [478, 134] on span at bounding box center [481, 132] width 7 height 7
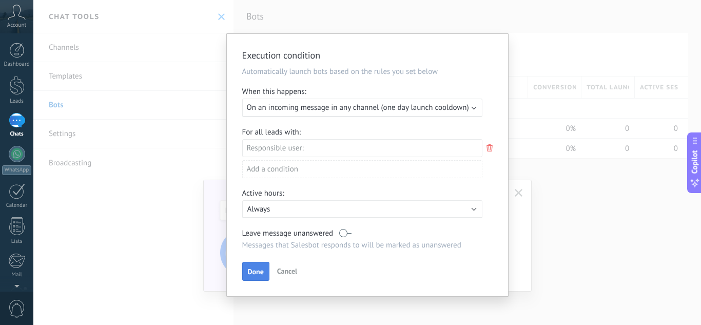
click at [258, 269] on span "Done" at bounding box center [256, 271] width 16 height 7
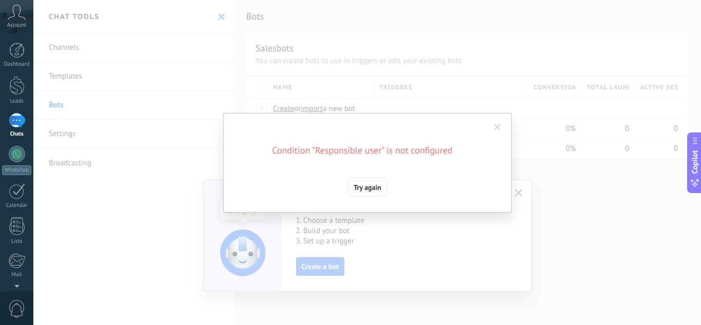
click at [375, 185] on span "Try again" at bounding box center [368, 187] width 28 height 7
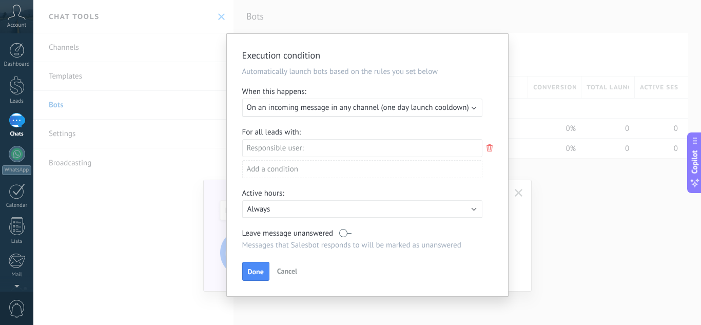
click at [319, 149] on div "Responsible user:" at bounding box center [362, 148] width 240 height 18
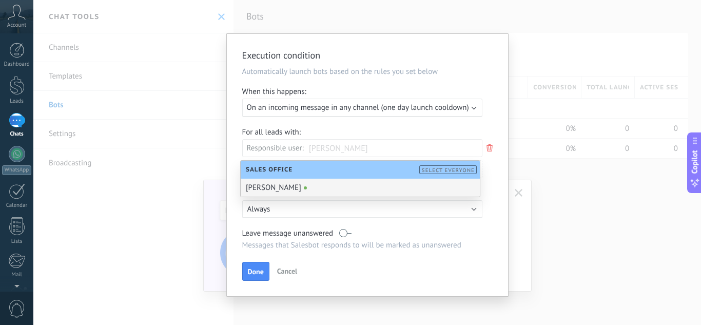
click at [307, 187] on div "[PERSON_NAME]" at bounding box center [360, 188] width 239 height 18
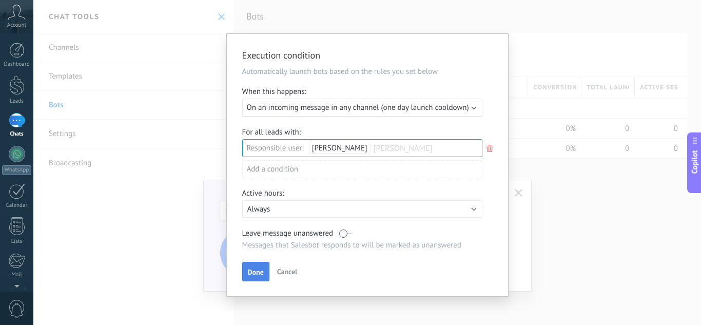
click at [257, 265] on button "Done" at bounding box center [255, 272] width 27 height 20
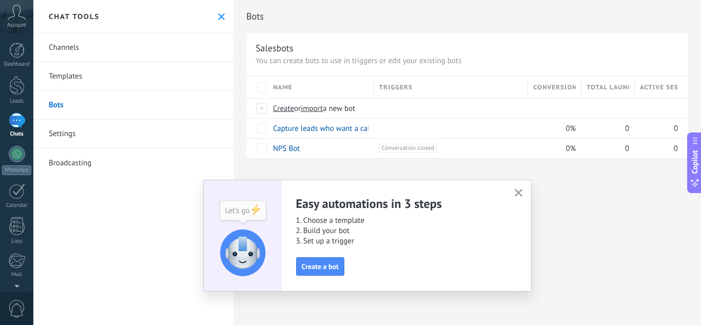
click at [517, 191] on use "button" at bounding box center [519, 193] width 8 height 8
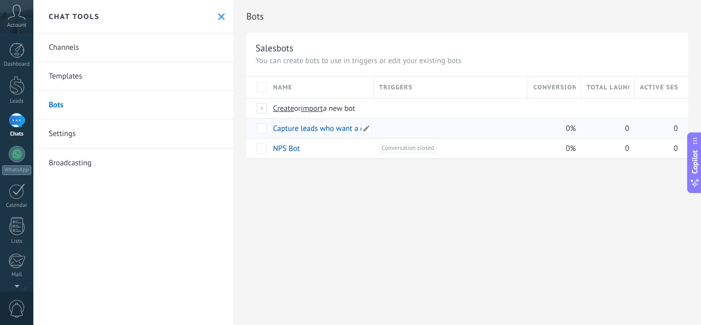
click at [337, 126] on link "Capture leads who want a call" at bounding box center [322, 129] width 99 height 10
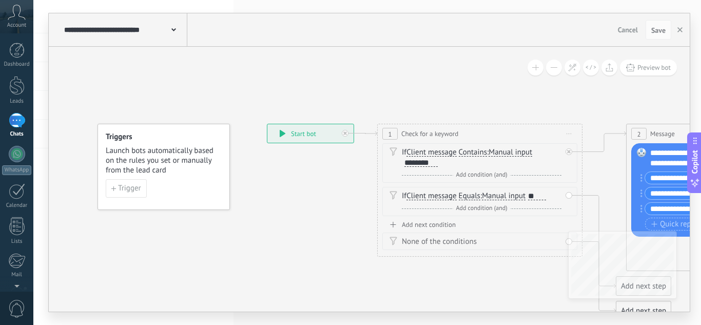
click at [316, 134] on div "**********" at bounding box center [310, 133] width 86 height 18
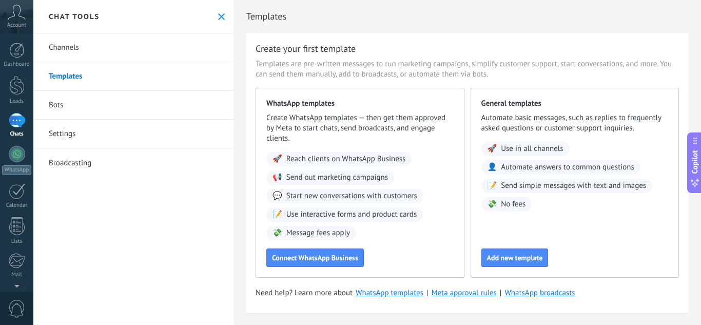
click at [148, 110] on link "Bots" at bounding box center [133, 105] width 200 height 29
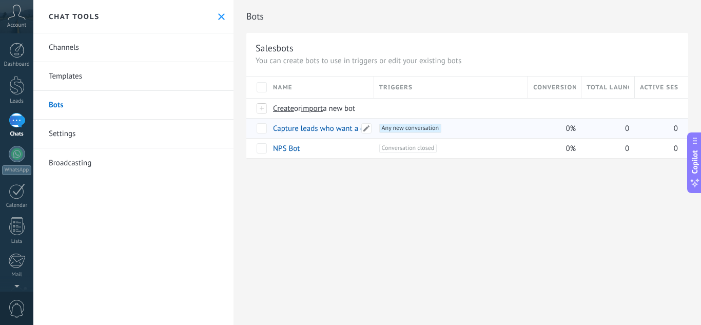
click at [345, 134] on div "Capture leads who want a call" at bounding box center [318, 129] width 101 height 20
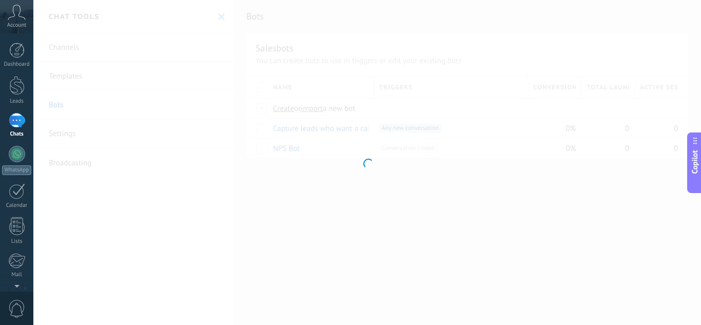
type input "**********"
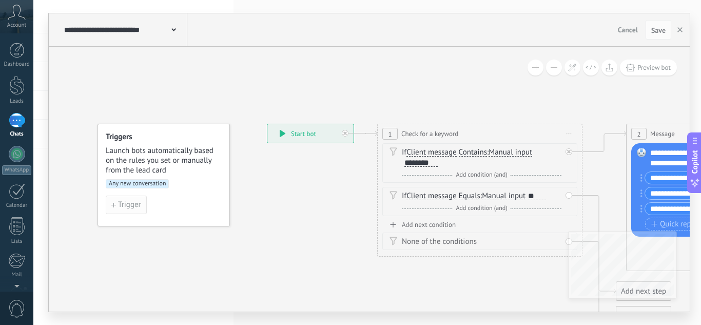
click at [124, 204] on span "Trigger" at bounding box center [129, 204] width 23 height 7
